Goal: Navigation & Orientation: Find specific page/section

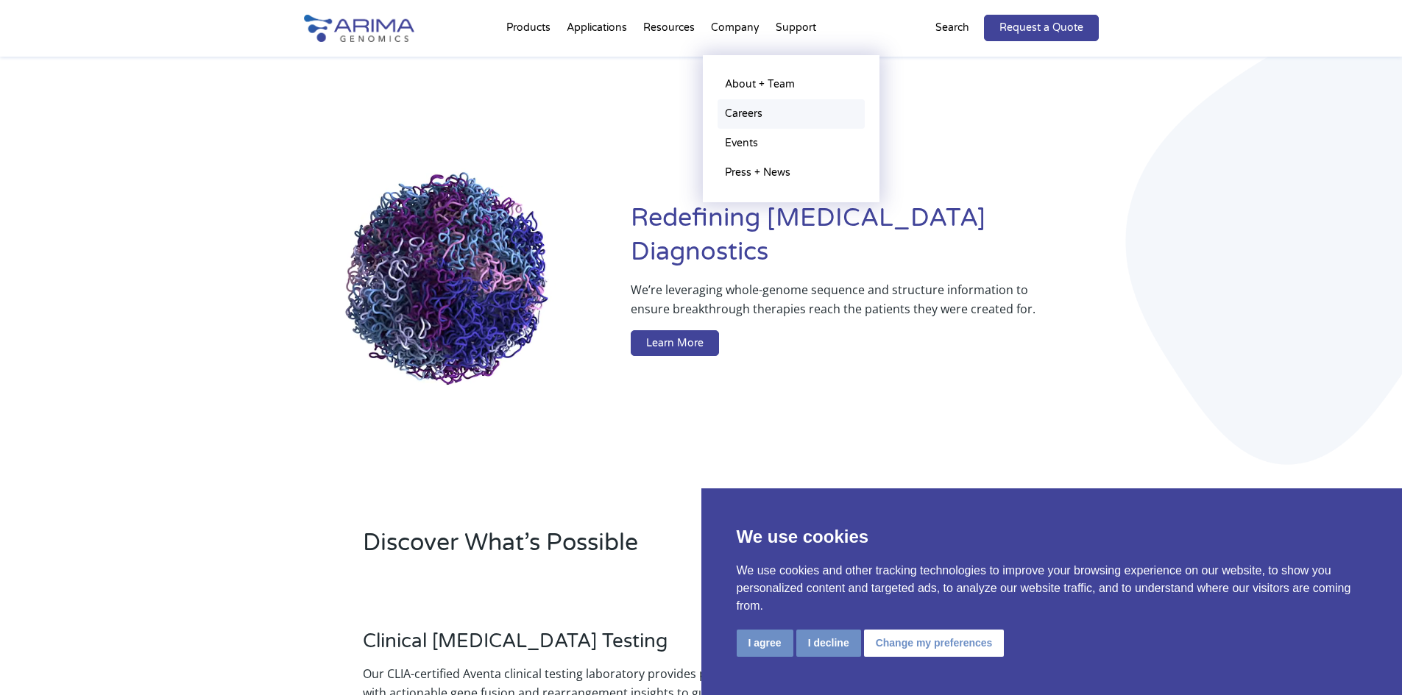
click at [748, 114] on link "Careers" at bounding box center [790, 113] width 147 height 29
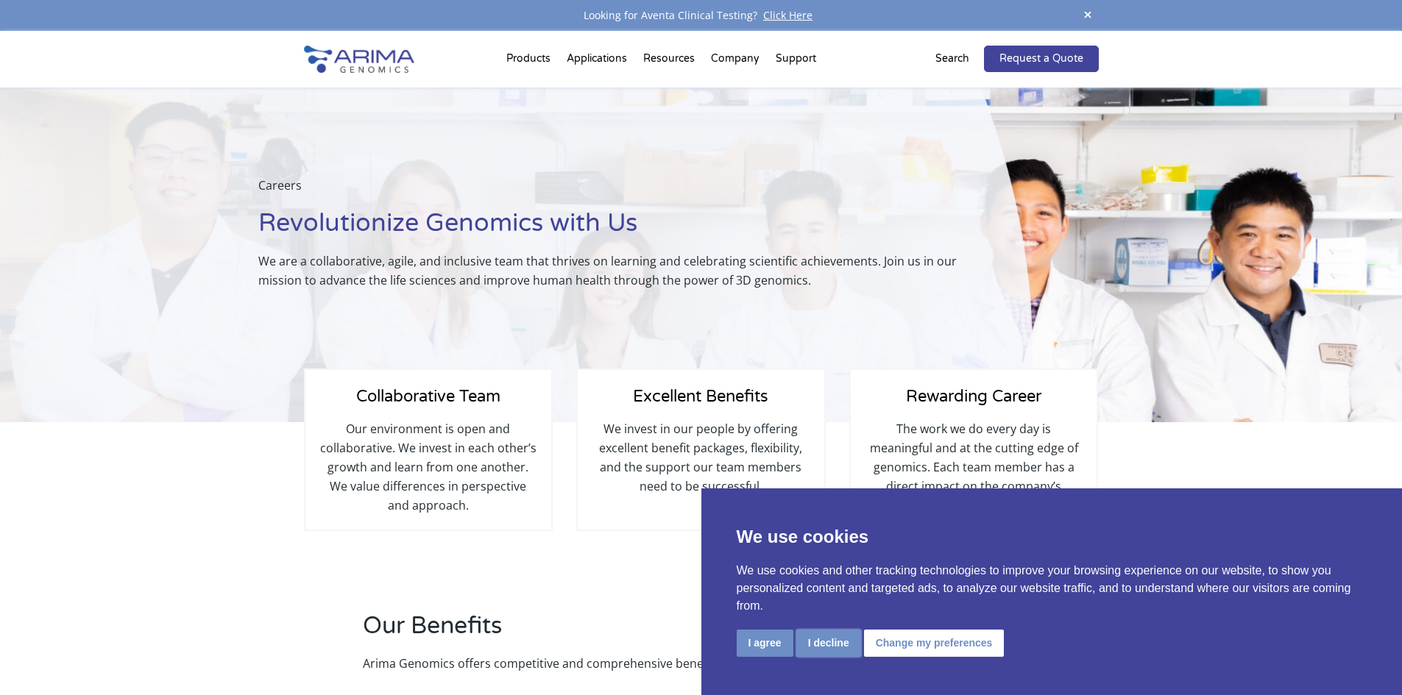
click at [821, 649] on button "I decline" at bounding box center [828, 643] width 65 height 27
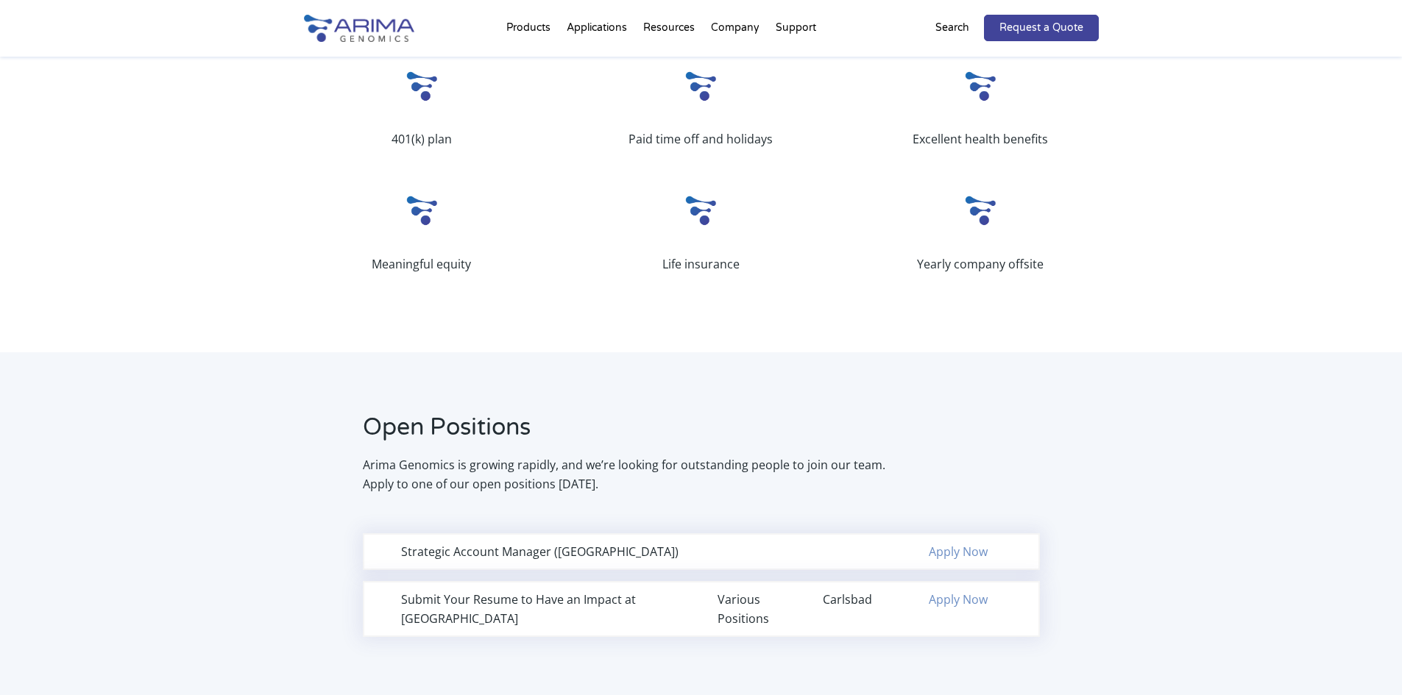
scroll to position [647, 0]
